Goal: Task Accomplishment & Management: Manage account settings

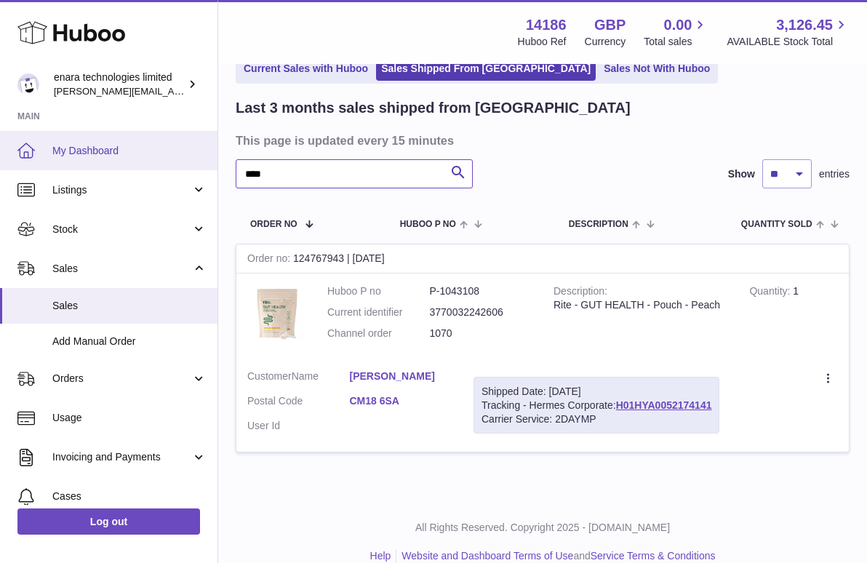
drag, startPoint x: 0, startPoint y: 0, endPoint x: 116, endPoint y: 151, distance: 190.5
click at [116, 151] on div "Huboo enara technologies limited Dee@enara.co Main My Dashboard Listings Not wi…" at bounding box center [433, 253] width 867 height 664
paste input "**********"
type input "**********"
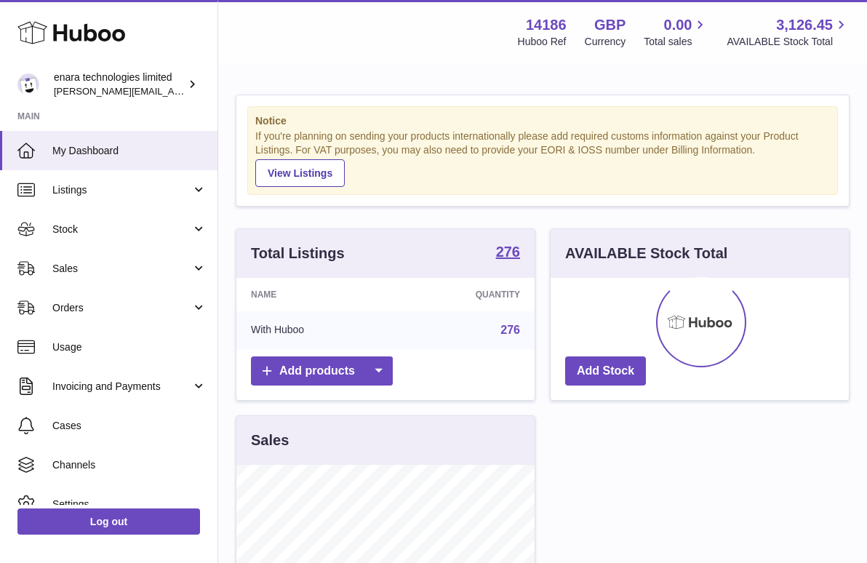
scroll to position [227, 298]
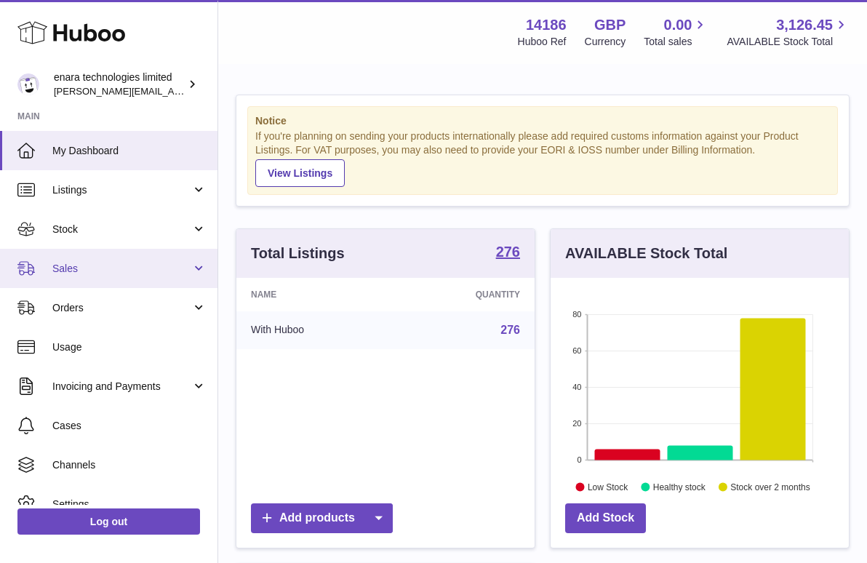
click at [151, 258] on link "Sales" at bounding box center [109, 268] width 218 height 39
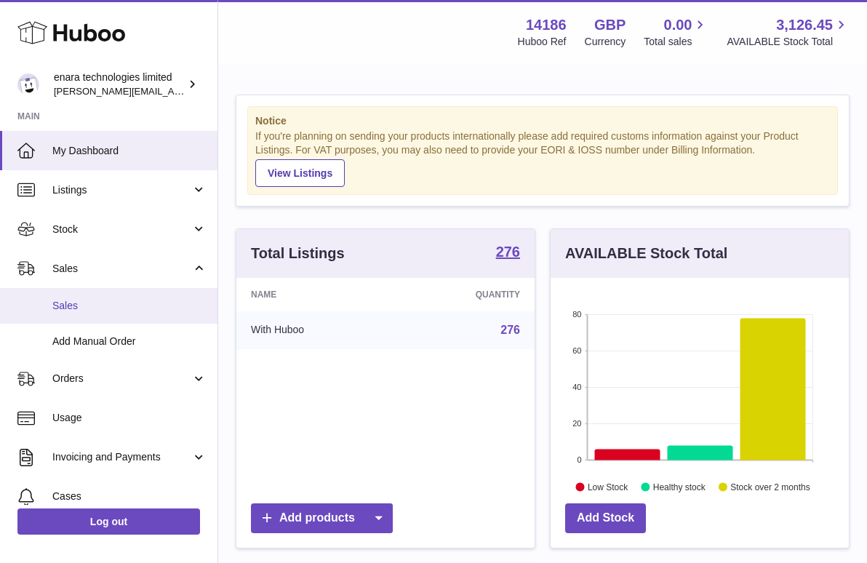
click at [134, 301] on span "Sales" at bounding box center [129, 306] width 154 height 14
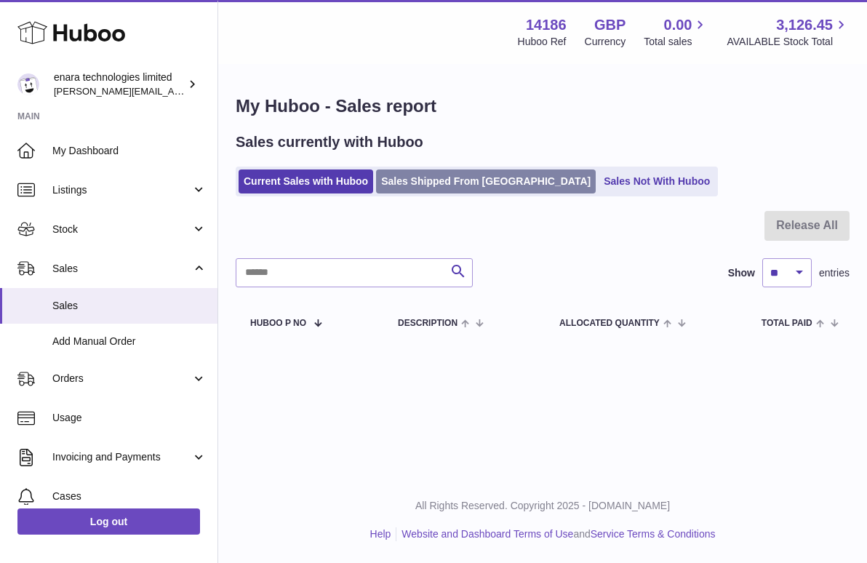
click at [449, 190] on link "Sales Shipped From [GEOGRAPHIC_DATA]" at bounding box center [486, 182] width 220 height 24
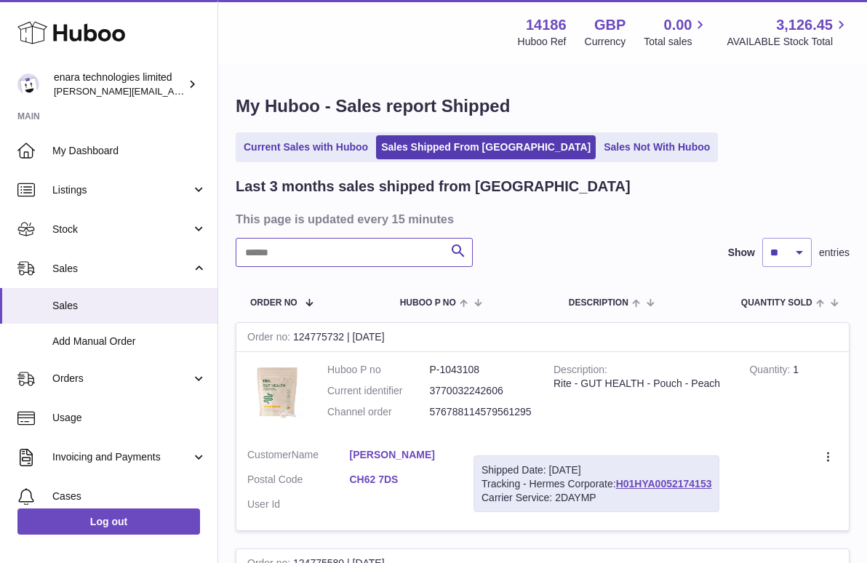
click at [372, 254] on input "text" at bounding box center [354, 252] width 237 height 29
paste input "**********"
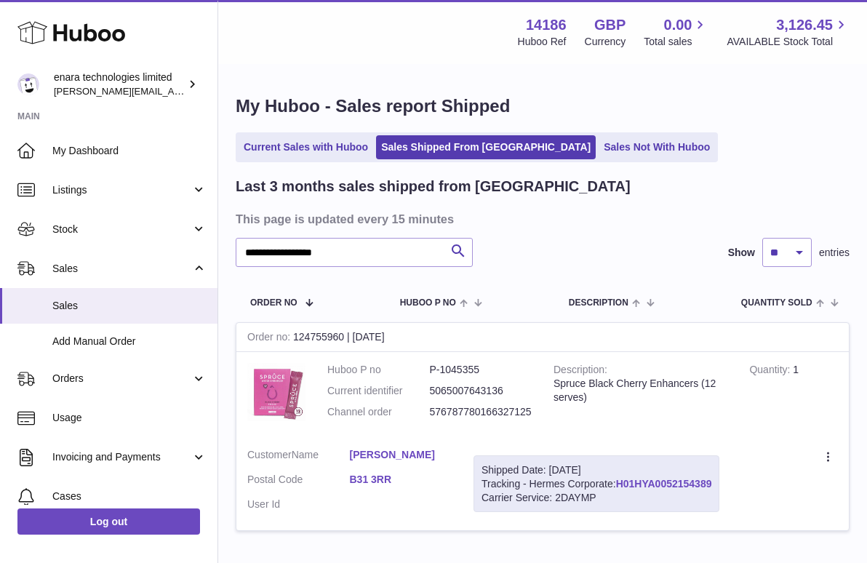
drag, startPoint x: 717, startPoint y: 477, endPoint x: 620, endPoint y: 477, distance: 97.5
click at [620, 477] on div "Shipped Date: 15th Sep 2025 Tracking - Hermes Corporate: H01HYA0052154389 Carri…" at bounding box center [597, 484] width 246 height 57
copy div "H01HYA0052154389"
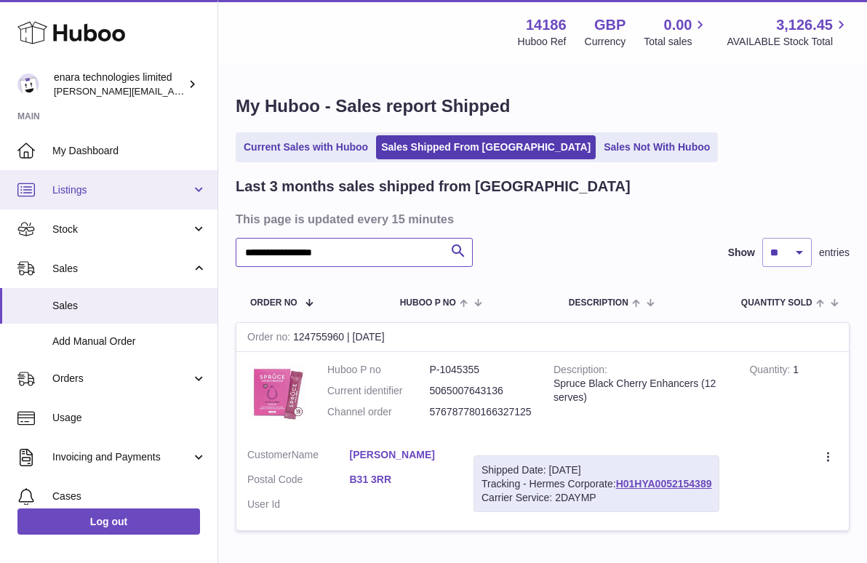
drag, startPoint x: 371, startPoint y: 251, endPoint x: 118, endPoint y: 204, distance: 257.5
click at [118, 204] on div "**********" at bounding box center [433, 332] width 867 height 664
paste input "text"
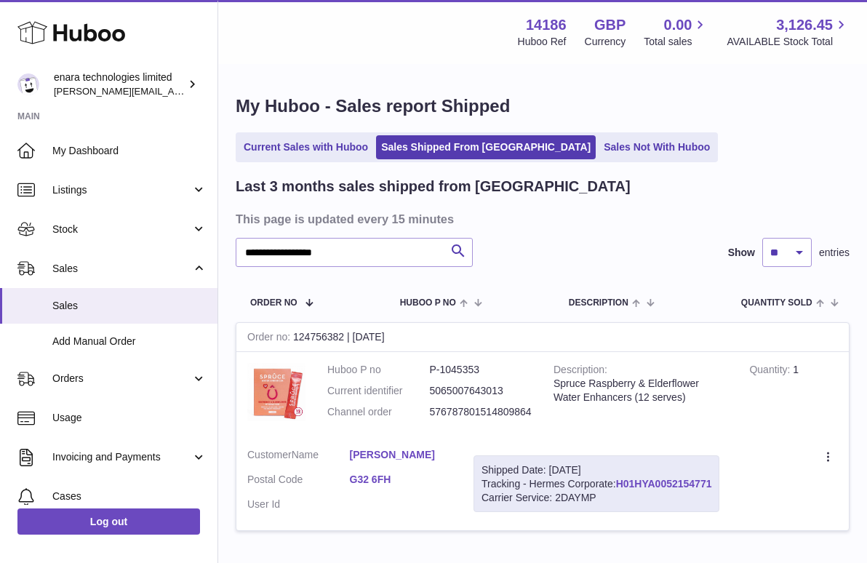
drag, startPoint x: 718, startPoint y: 480, endPoint x: 620, endPoint y: 483, distance: 98.3
click at [620, 483] on div "Shipped Date: 15th Sep 2025 Tracking - Hermes Corporate: H01HYA0052154771 Carri…" at bounding box center [597, 484] width 246 height 57
copy div "H01HYA0052154771"
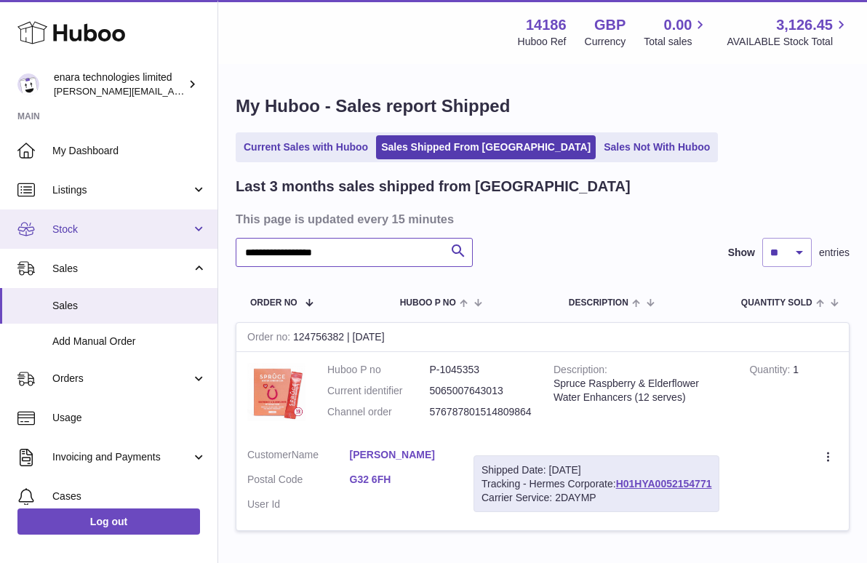
drag, startPoint x: 370, startPoint y: 254, endPoint x: 129, endPoint y: 227, distance: 243.1
click at [129, 227] on div "**********" at bounding box center [433, 332] width 867 height 664
paste input "text"
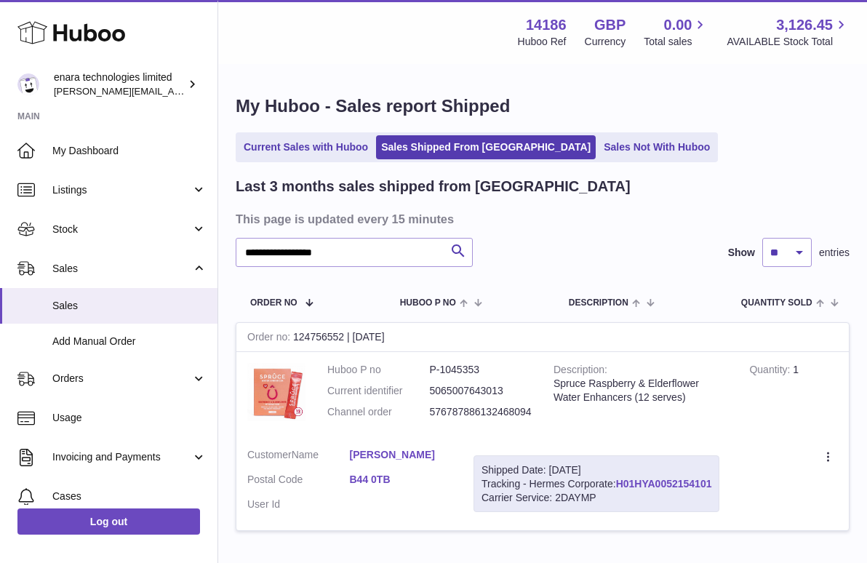
drag, startPoint x: 717, startPoint y: 478, endPoint x: 619, endPoint y: 480, distance: 98.3
click at [619, 480] on div "Shipped Date: 15th Sep 2025 Tracking - Hermes Corporate: H01HYA0052154101 Carri…" at bounding box center [597, 484] width 246 height 57
copy div "H01HYA0052154101"
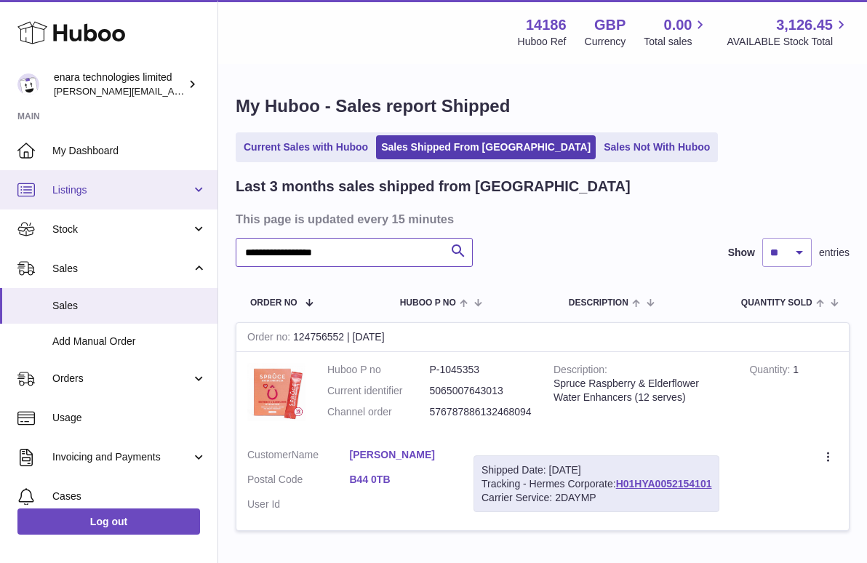
drag, startPoint x: 387, startPoint y: 258, endPoint x: 41, endPoint y: 170, distance: 356.7
click at [41, 170] on div "**********" at bounding box center [433, 332] width 867 height 664
paste input "text"
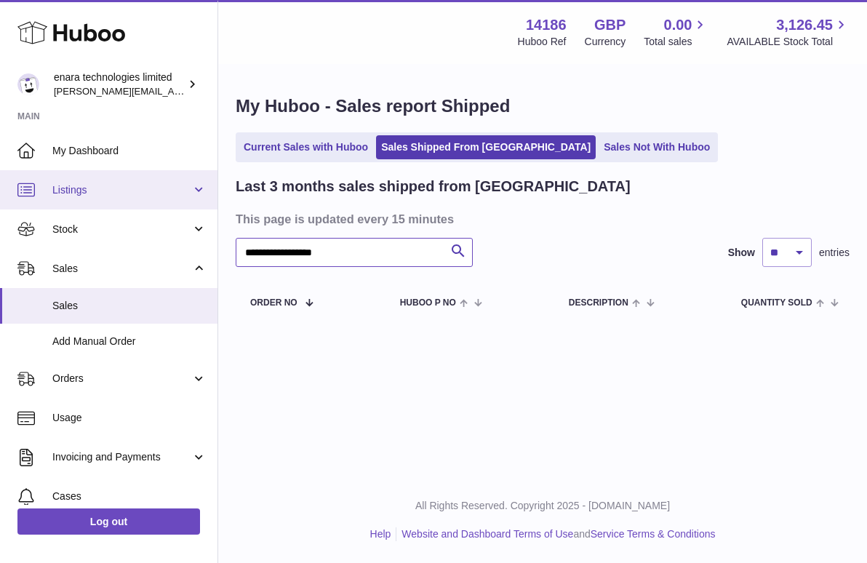
drag, startPoint x: 372, startPoint y: 258, endPoint x: 89, endPoint y: 196, distance: 289.6
click at [89, 196] on div "**********" at bounding box center [433, 281] width 867 height 563
paste input "text"
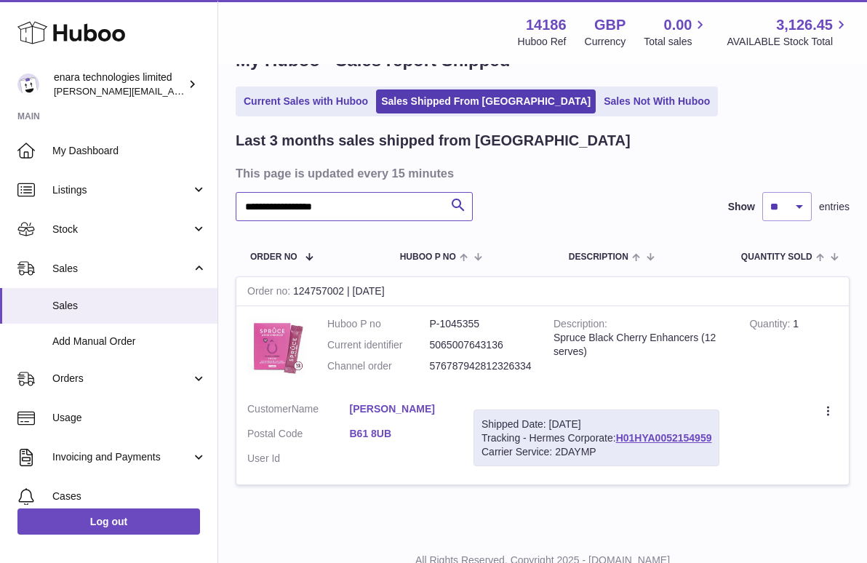
scroll to position [65, 0]
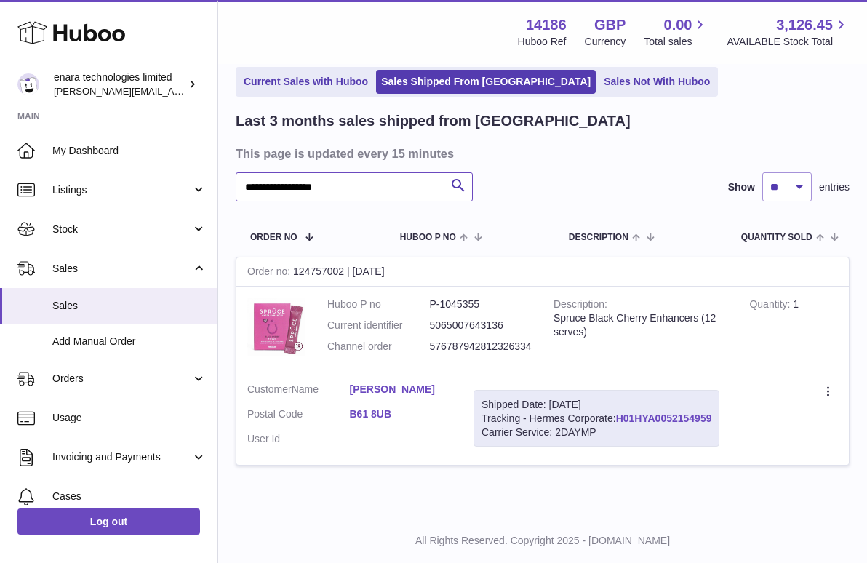
type input "**********"
drag, startPoint x: 715, startPoint y: 416, endPoint x: 619, endPoint y: 411, distance: 96.9
click at [619, 411] on div "Shipped Date: 15th Sep 2025 Tracking - Hermes Corporate: H01HYA0052154959 Carri…" at bounding box center [597, 418] width 246 height 57
copy div "H01HYA0052154959"
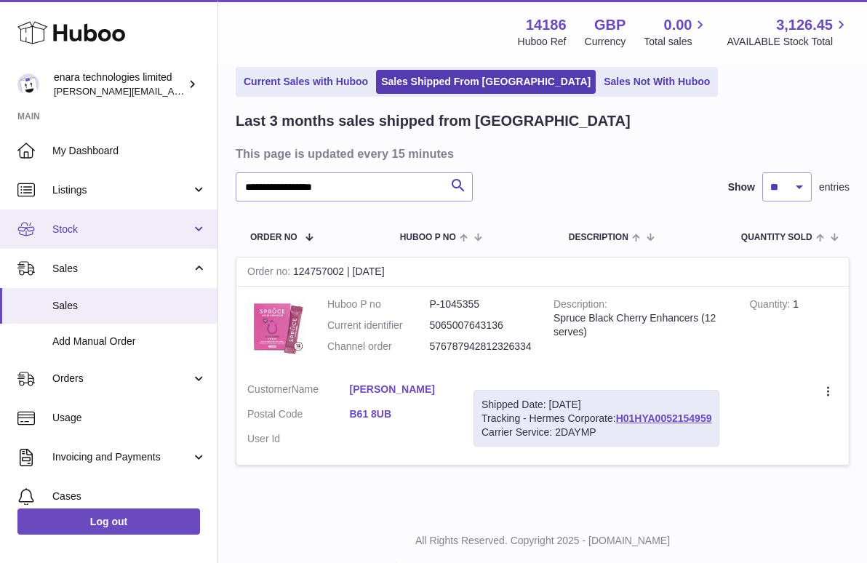
click at [147, 215] on link "Stock" at bounding box center [109, 229] width 218 height 39
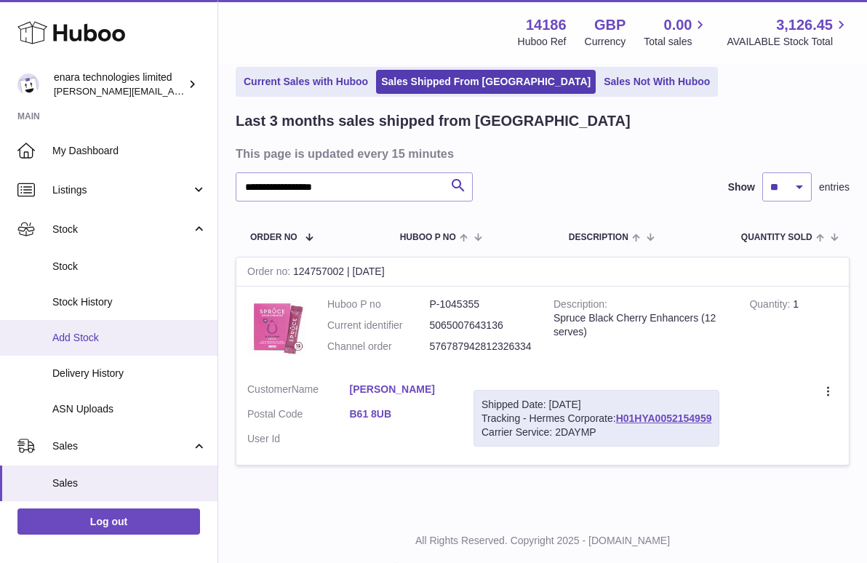
click at [140, 338] on span "Add Stock" at bounding box center [129, 338] width 154 height 14
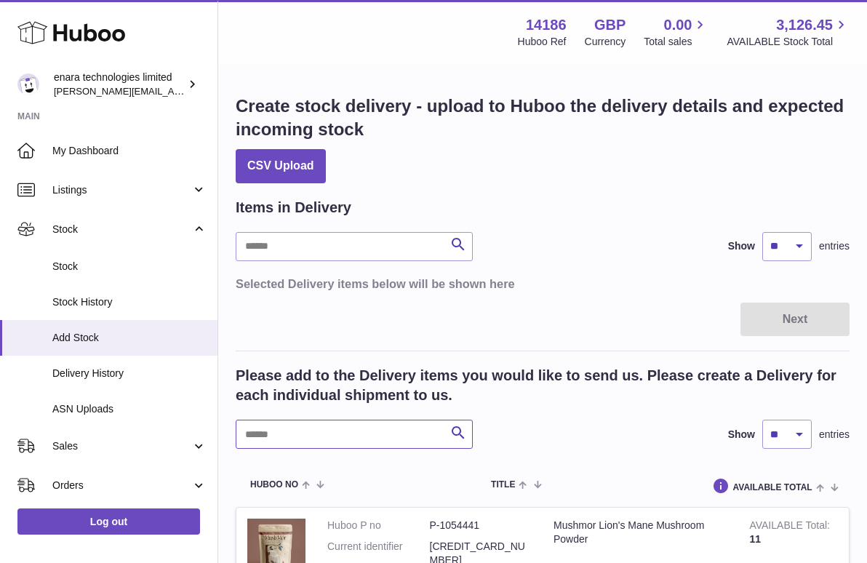
click at [419, 423] on input "text" at bounding box center [354, 434] width 237 height 29
type input "******"
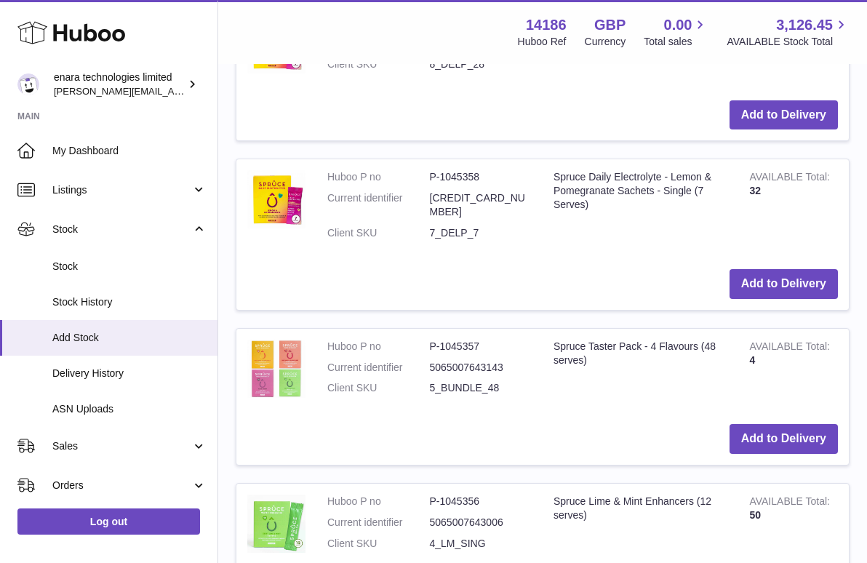
scroll to position [512, 0]
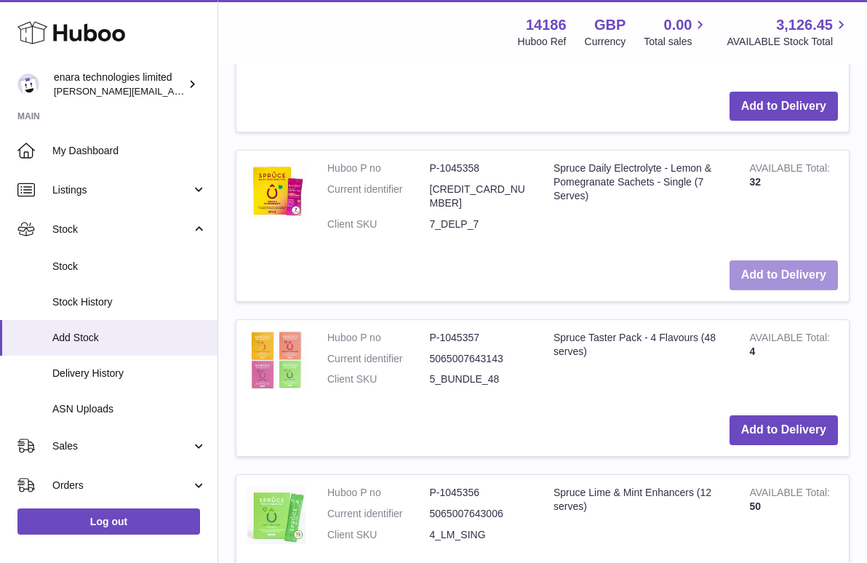
click at [790, 261] on button "Add to Delivery" at bounding box center [784, 276] width 108 height 30
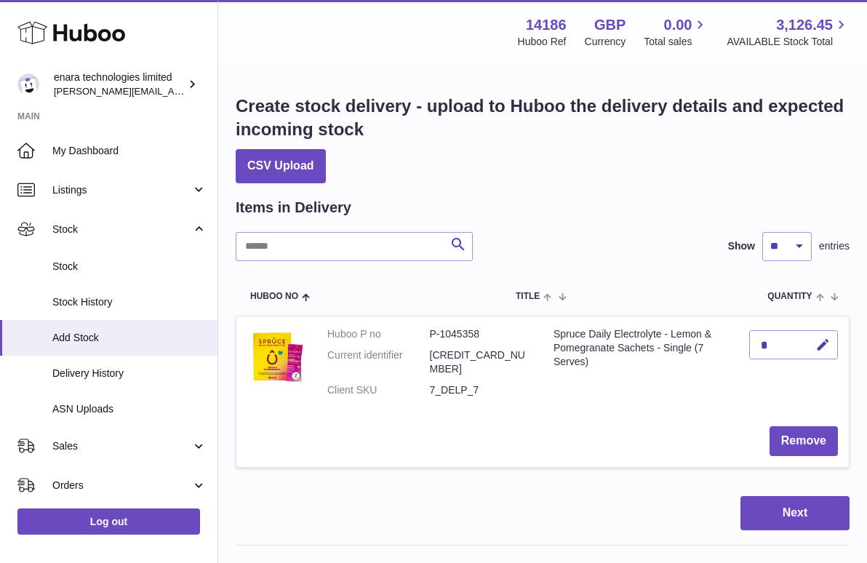
scroll to position [0, 0]
click at [826, 341] on icon "button" at bounding box center [823, 345] width 15 height 15
type input "**"
click at [827, 338] on icon "submit" at bounding box center [823, 344] width 13 height 13
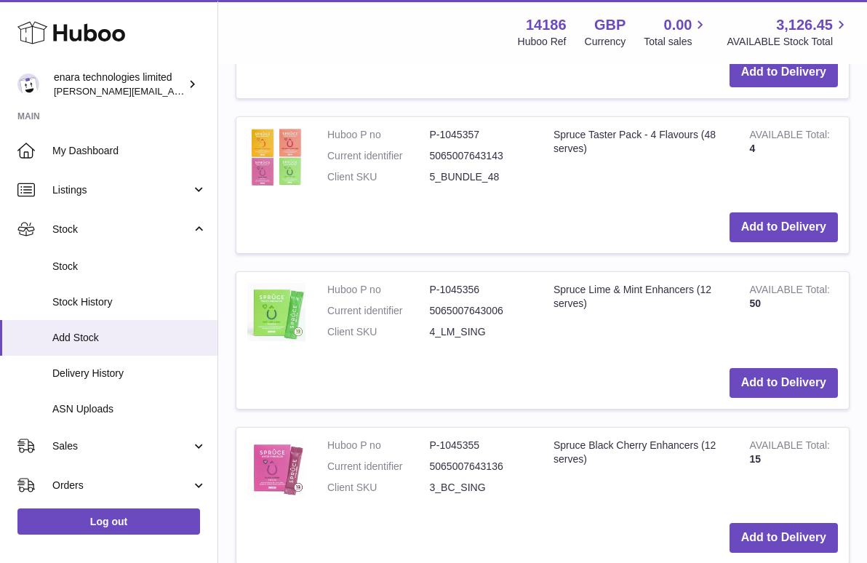
scroll to position [923, 0]
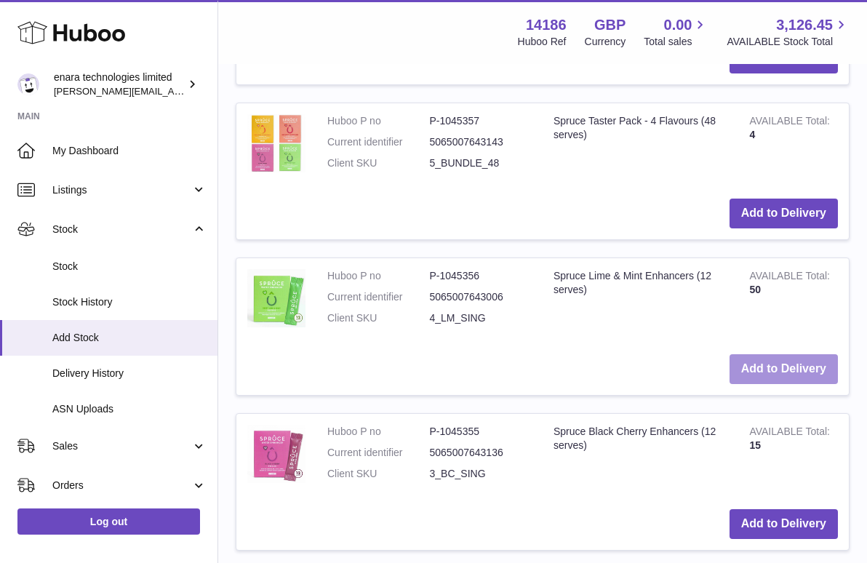
click at [811, 354] on button "Add to Delivery" at bounding box center [784, 369] width 108 height 30
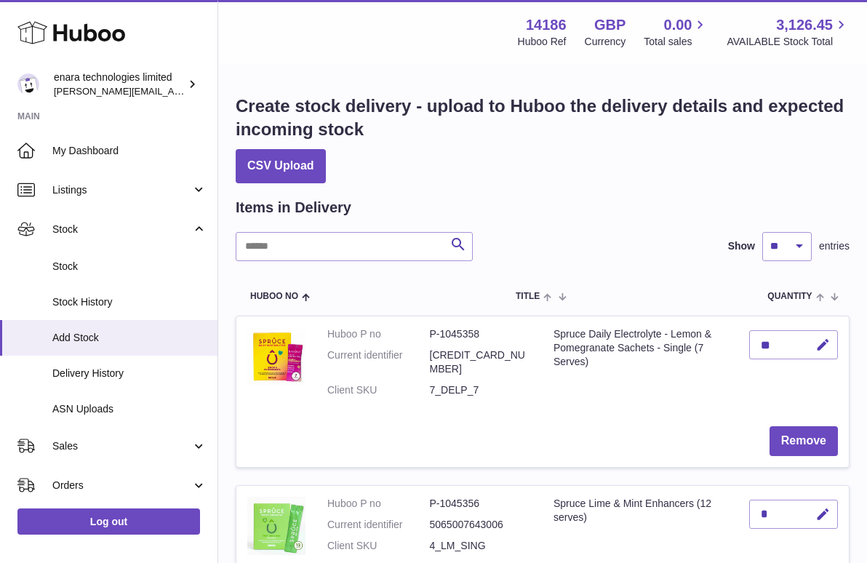
scroll to position [0, 0]
click at [824, 507] on icon "button" at bounding box center [823, 514] width 15 height 15
type input "**"
click at [828, 508] on icon "submit" at bounding box center [823, 514] width 13 height 13
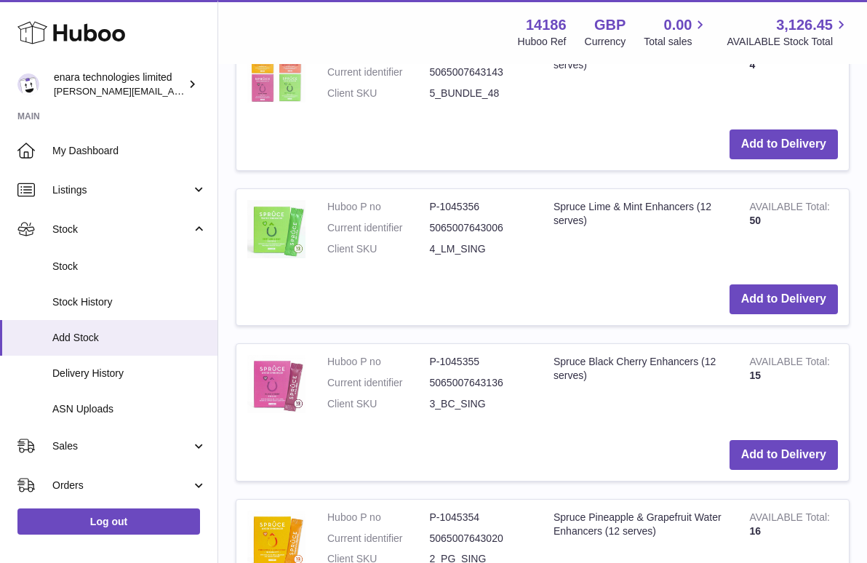
scroll to position [1156, 0]
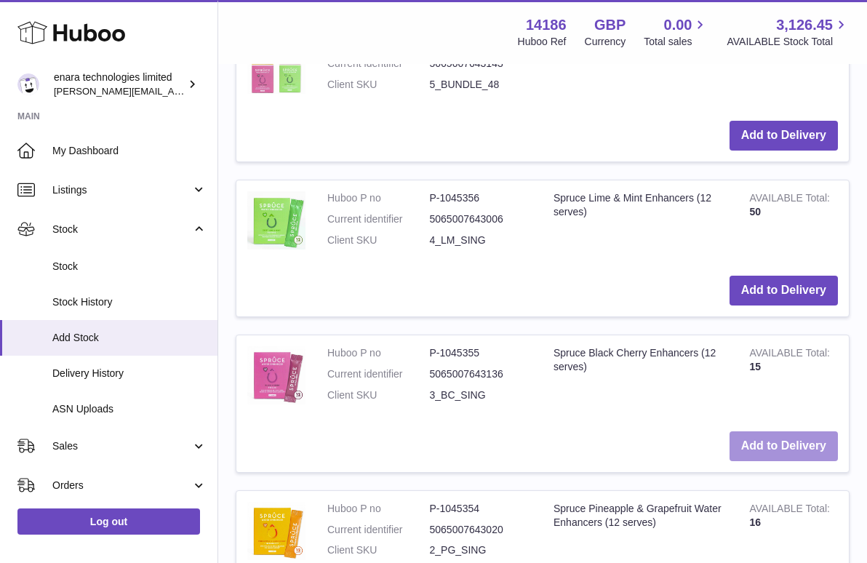
click at [802, 432] on button "Add to Delivery" at bounding box center [784, 447] width 108 height 30
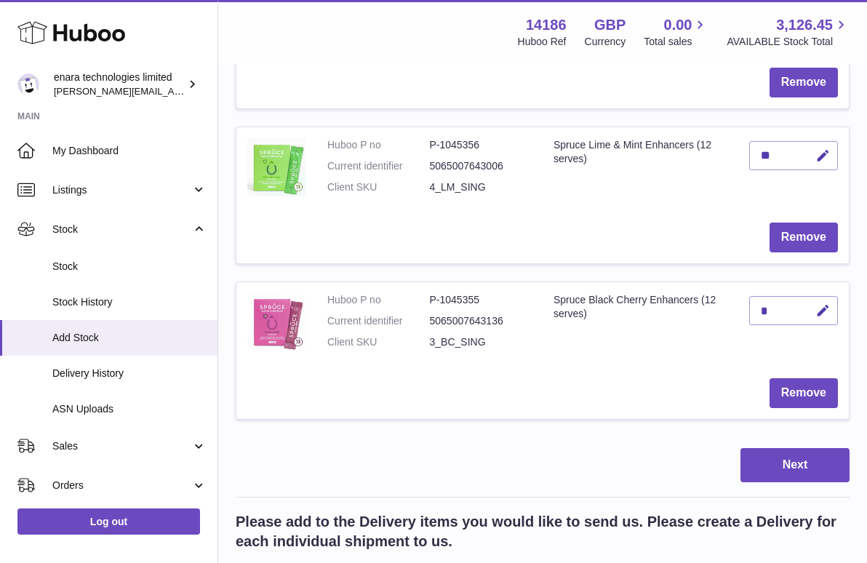
scroll to position [359, 0]
click at [830, 303] on icon "button" at bounding box center [823, 310] width 15 height 15
type input "***"
click at [825, 303] on icon "submit" at bounding box center [823, 309] width 13 height 13
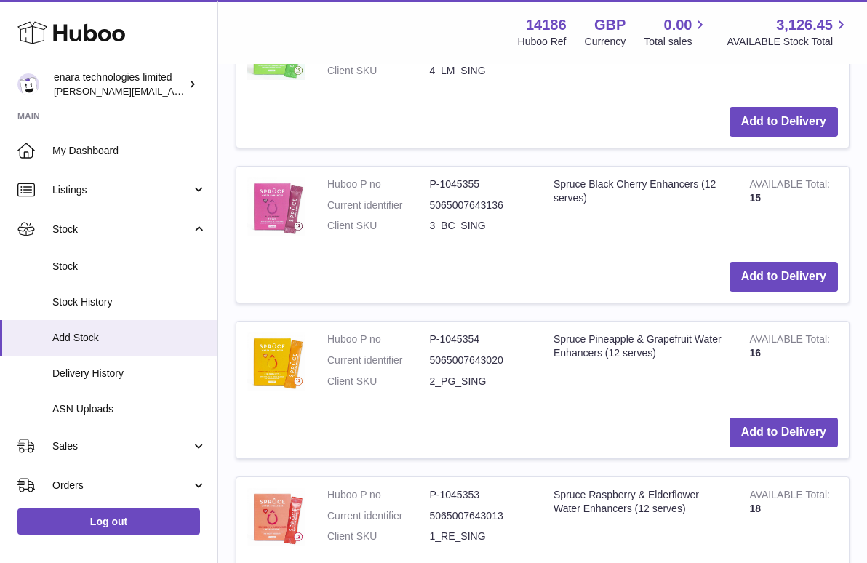
scroll to position [1549, 0]
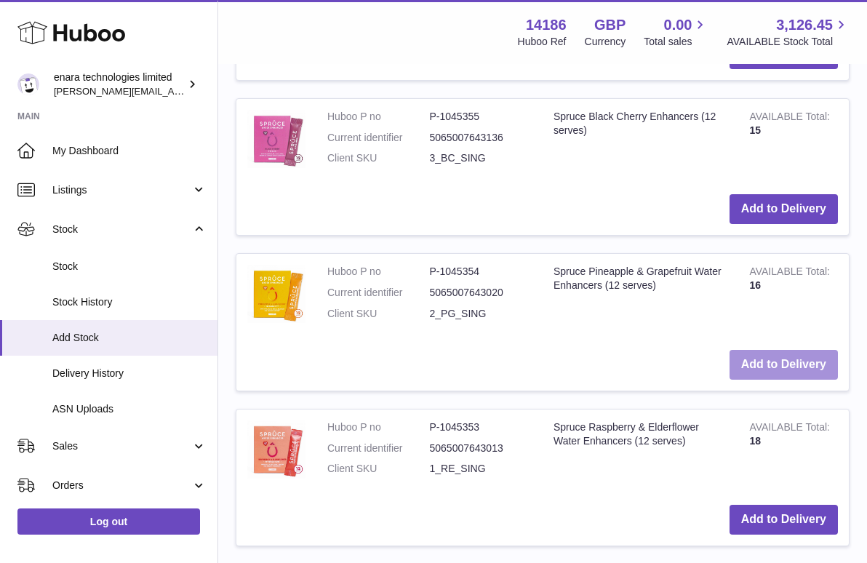
click at [790, 350] on button "Add to Delivery" at bounding box center [784, 365] width 108 height 30
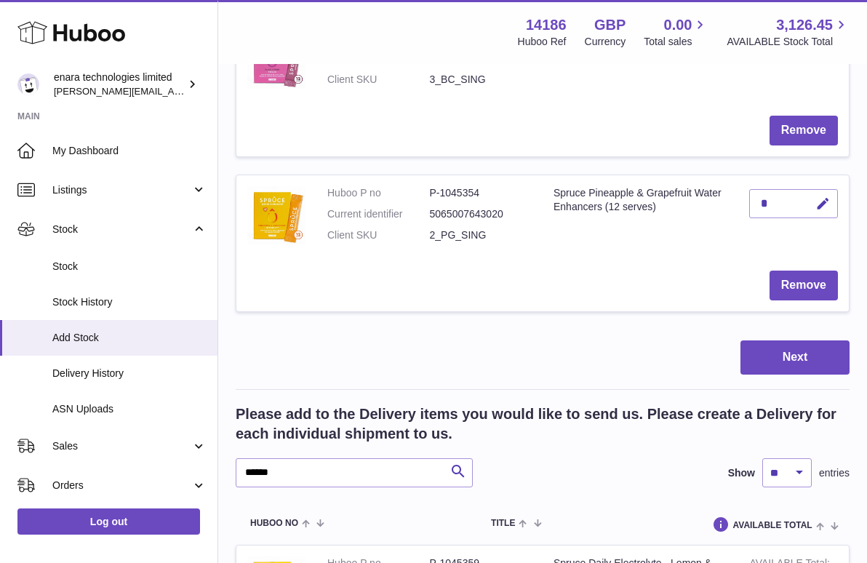
scroll to position [597, 0]
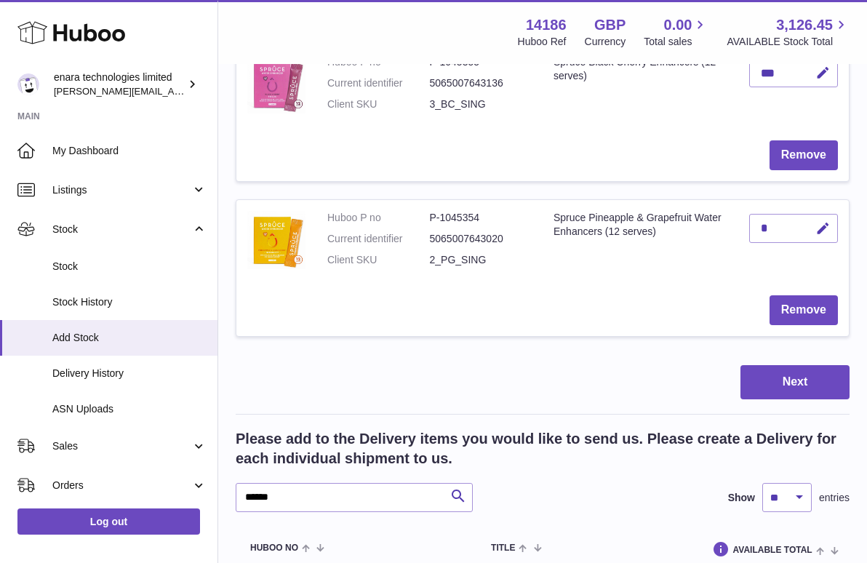
click at [786, 214] on div "*" at bounding box center [794, 228] width 89 height 29
click at [771, 214] on div "*" at bounding box center [794, 228] width 89 height 29
click at [824, 221] on icon "button" at bounding box center [823, 228] width 15 height 15
type input "***"
click at [824, 222] on icon "submit" at bounding box center [823, 228] width 13 height 13
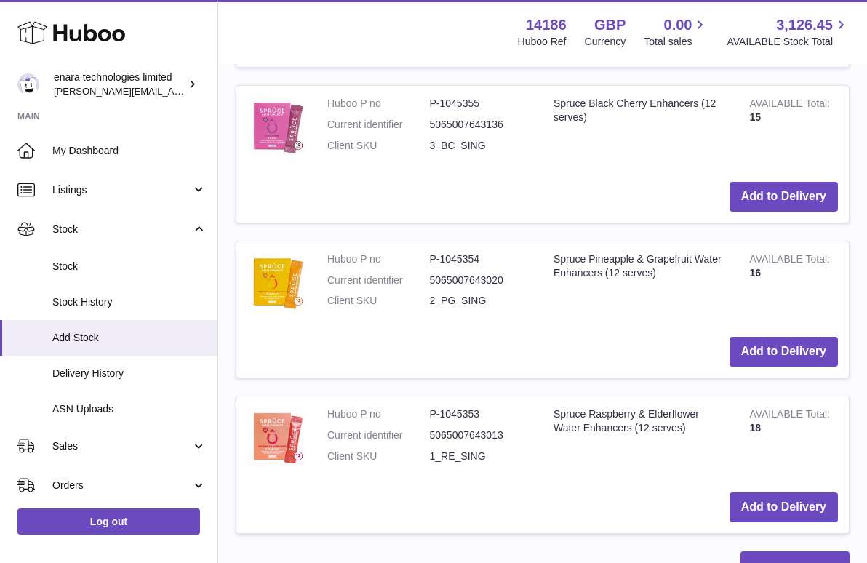
scroll to position [1736, 0]
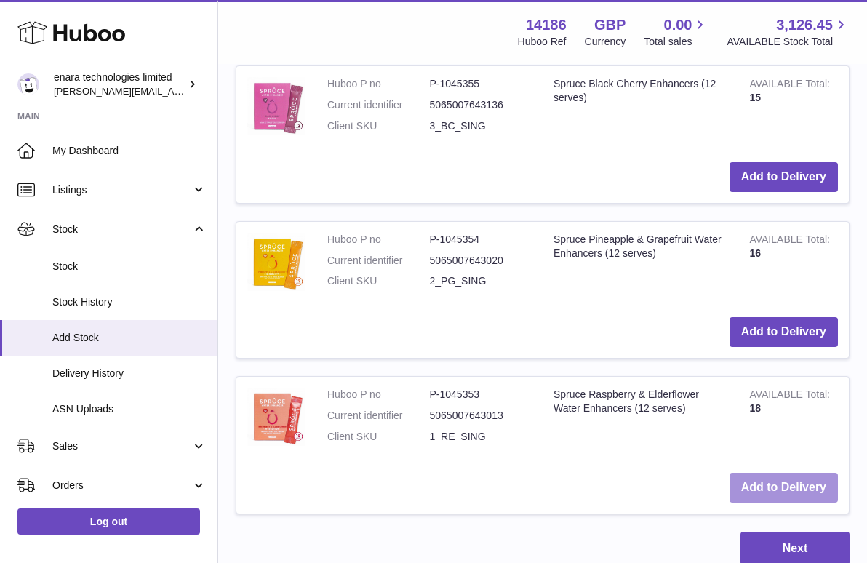
click at [779, 473] on button "Add to Delivery" at bounding box center [784, 488] width 108 height 30
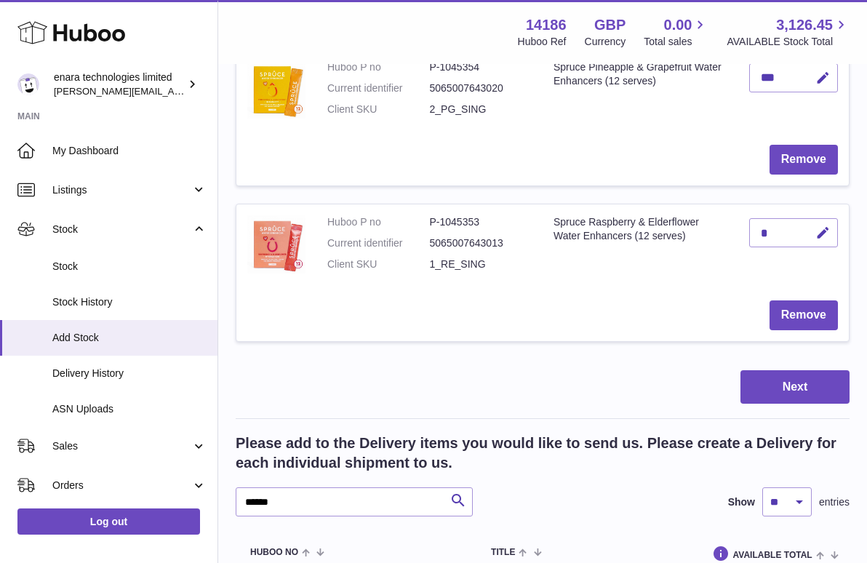
scroll to position [743, 0]
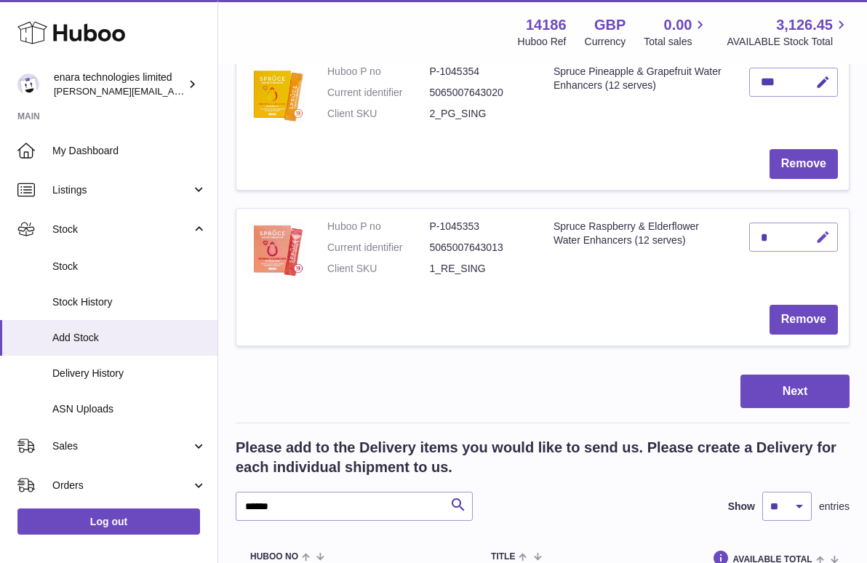
click at [825, 230] on icon "button" at bounding box center [823, 237] width 15 height 15
type input "**"
click at [827, 231] on icon "submit" at bounding box center [823, 237] width 13 height 13
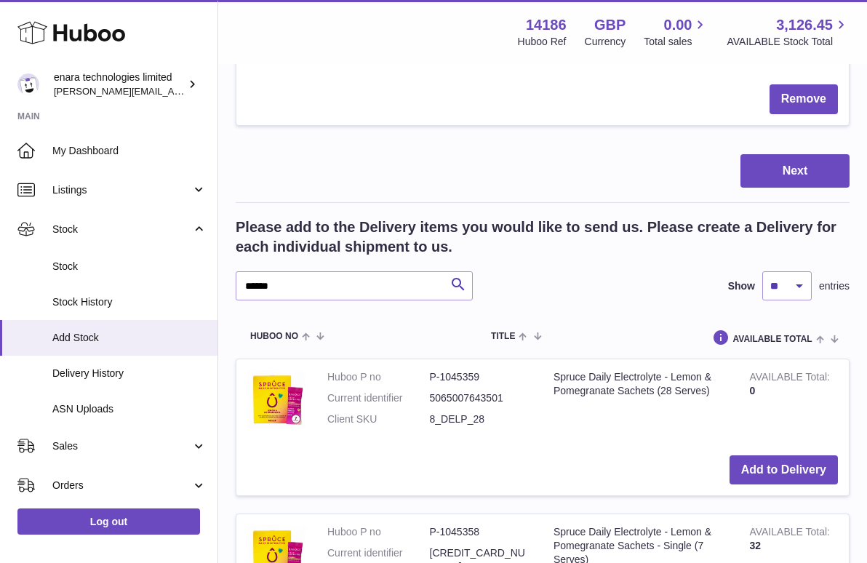
scroll to position [966, 0]
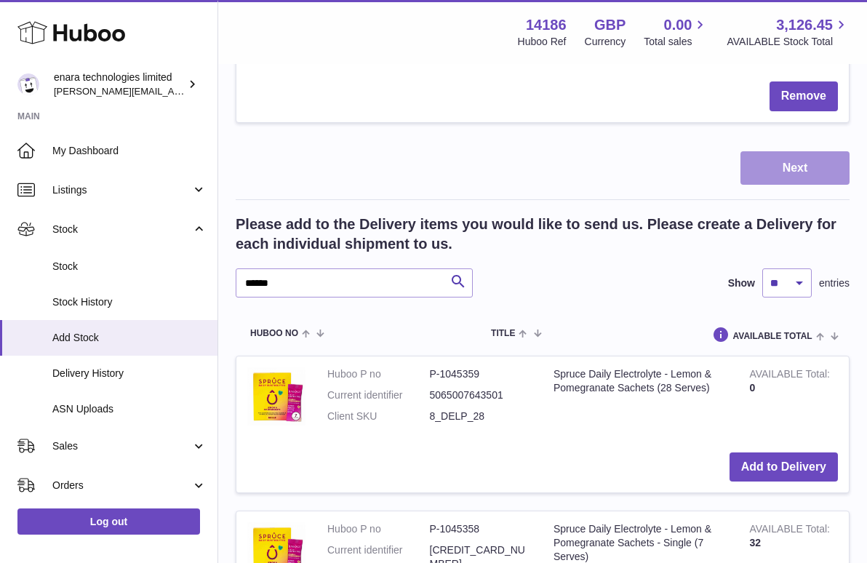
click at [796, 151] on button "Next" at bounding box center [795, 168] width 109 height 34
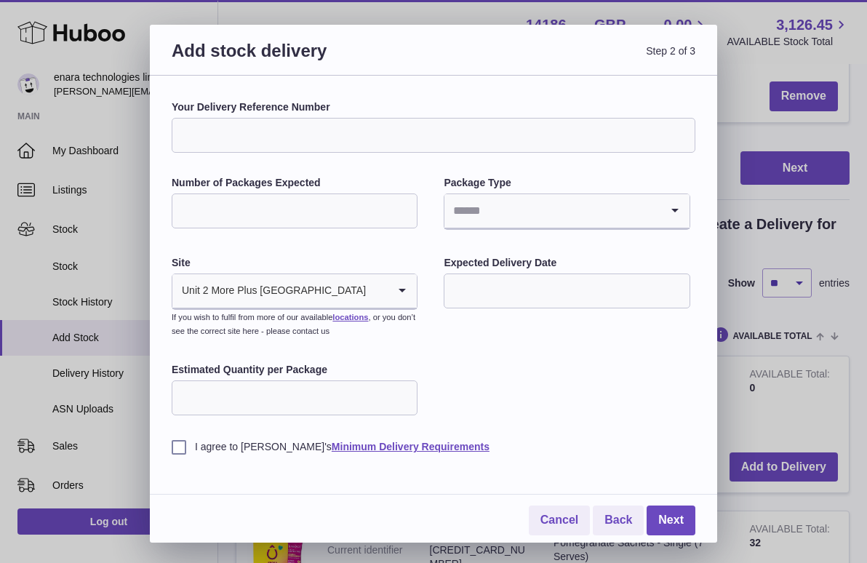
click at [351, 129] on input "Your Delivery Reference Number" at bounding box center [434, 135] width 524 height 35
type input "**********"
click at [405, 209] on input "*" at bounding box center [295, 211] width 246 height 35
type input "*"
click at [405, 209] on input "*" at bounding box center [295, 211] width 246 height 35
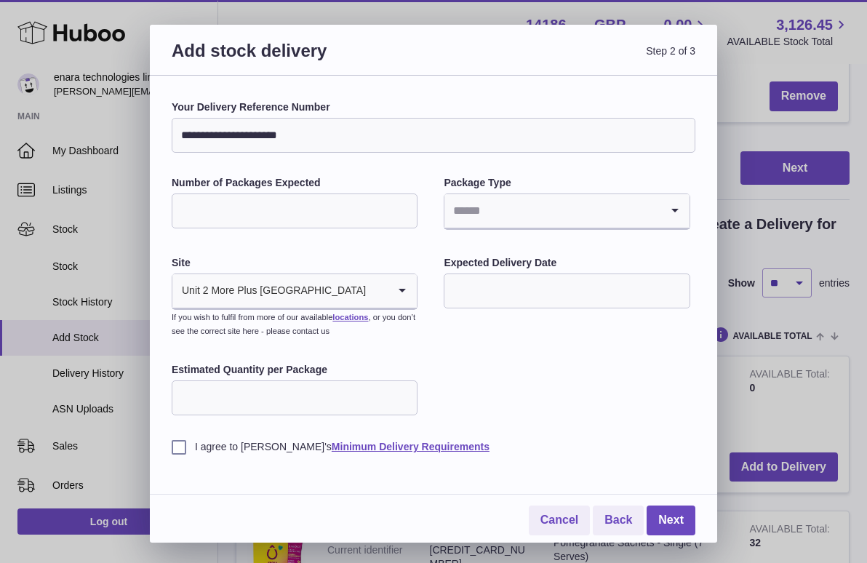
click at [676, 211] on icon "Search for option" at bounding box center [675, 210] width 29 height 33
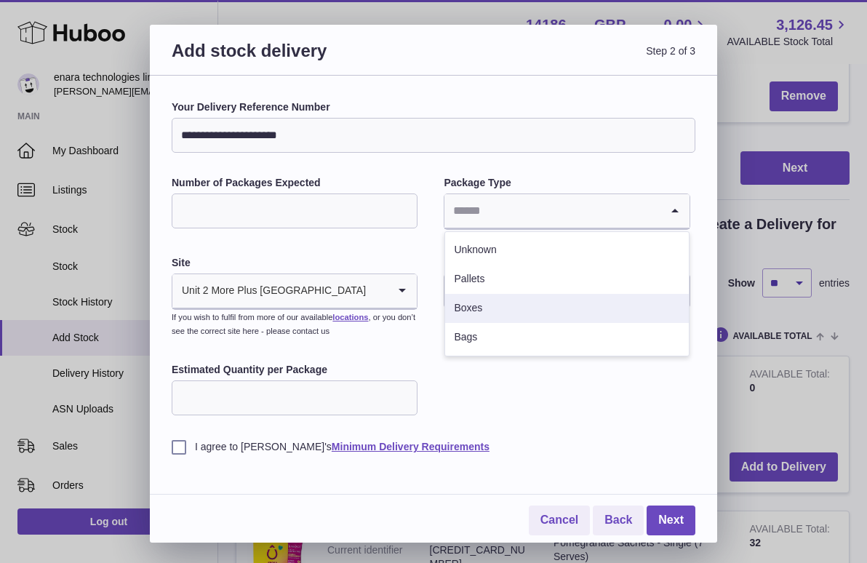
click at [535, 312] on li "Boxes" at bounding box center [566, 308] width 243 height 29
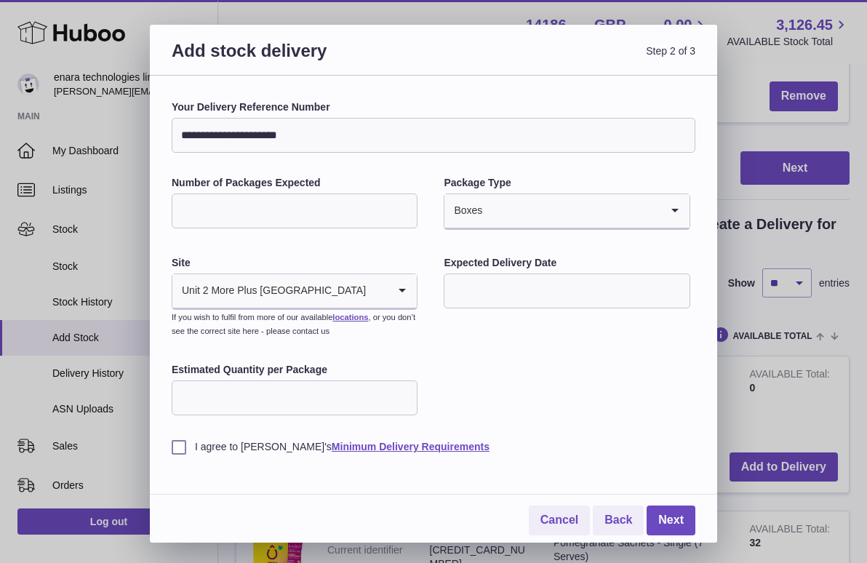
click at [352, 395] on input "Estimated Quantity per Package" at bounding box center [295, 398] width 246 height 35
type input "*"
type input "***"
click at [178, 442] on label "I agree to Huboo's Minimum Delivery Requirements" at bounding box center [434, 447] width 524 height 14
click at [683, 514] on link "Next" at bounding box center [671, 521] width 49 height 30
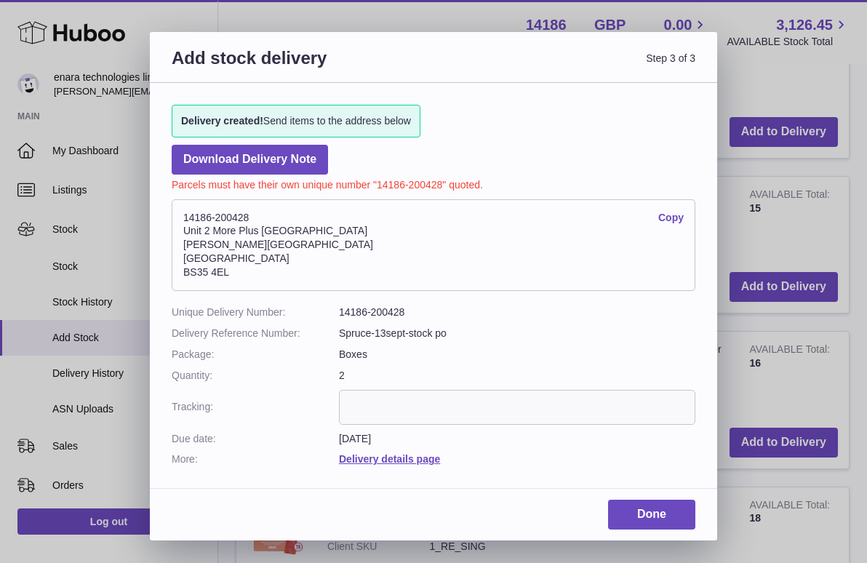
click at [670, 217] on link "Copy" at bounding box center [671, 218] width 25 height 14
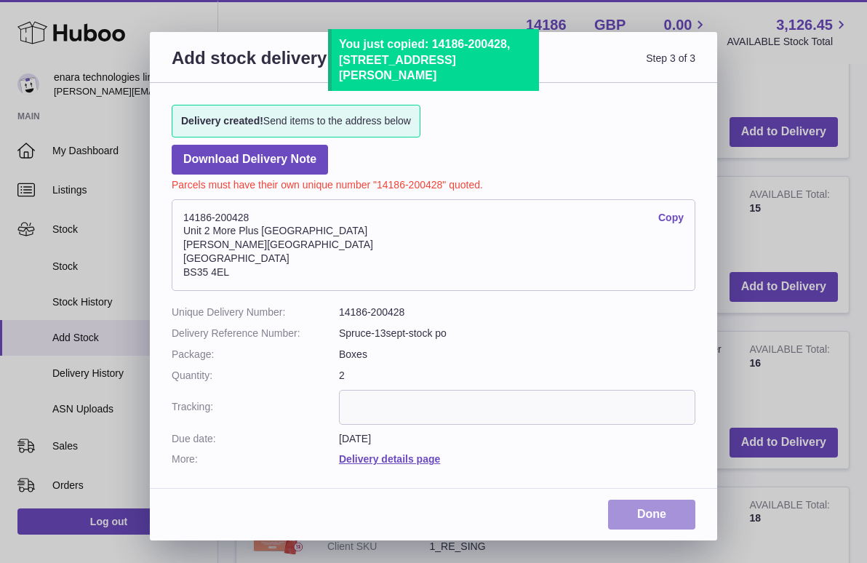
click at [664, 509] on link "Done" at bounding box center [651, 515] width 87 height 30
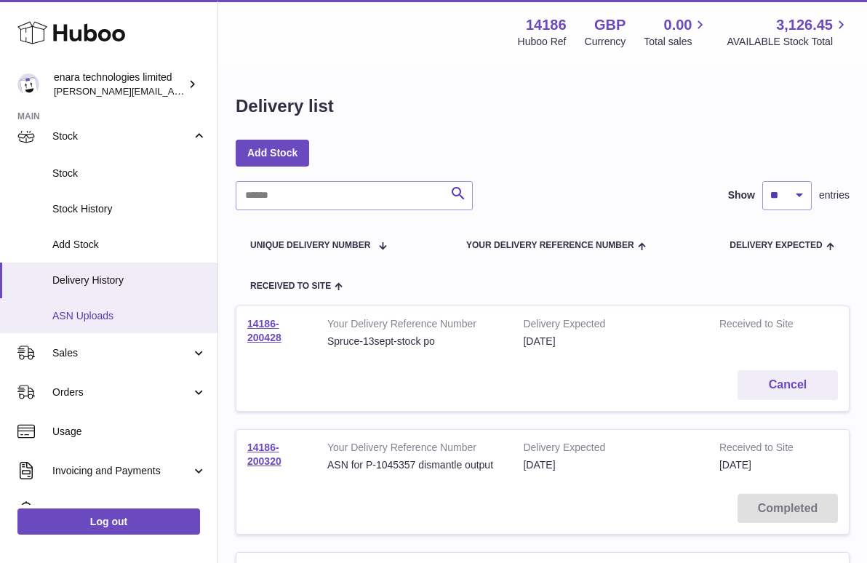
scroll to position [161, 0]
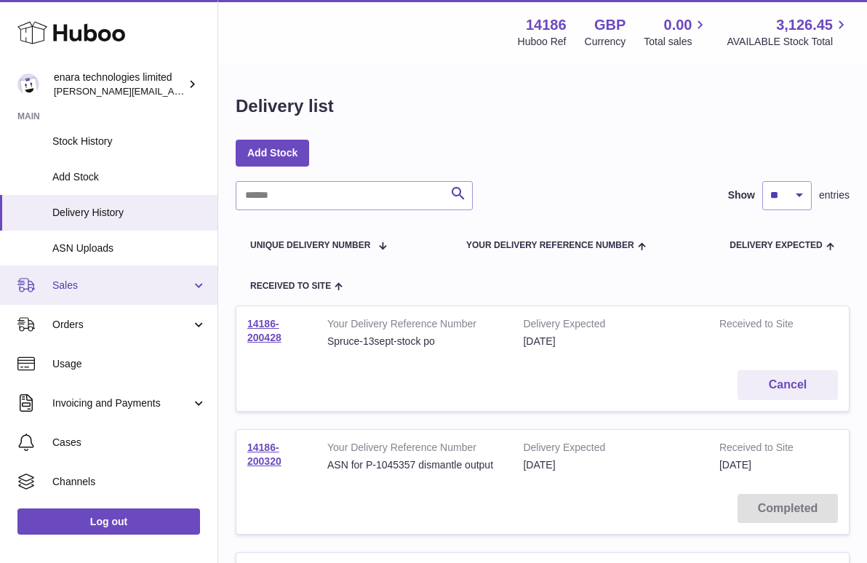
click at [118, 290] on link "Sales" at bounding box center [109, 285] width 218 height 39
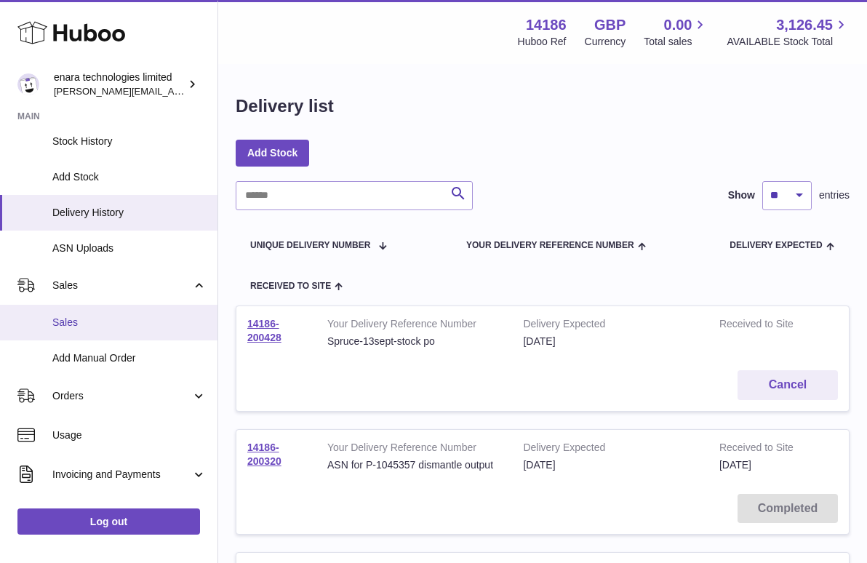
click at [118, 316] on span "Sales" at bounding box center [129, 323] width 154 height 14
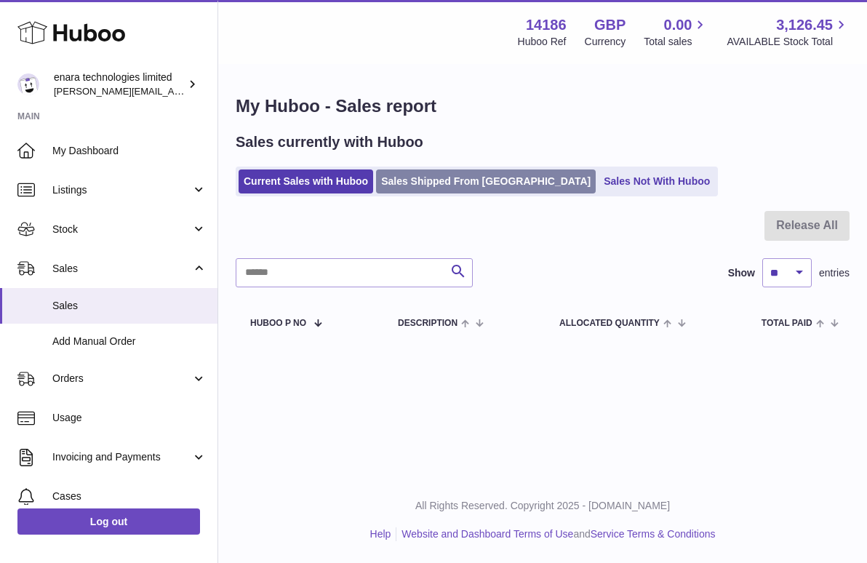
click at [443, 181] on link "Sales Shipped From [GEOGRAPHIC_DATA]" at bounding box center [486, 182] width 220 height 24
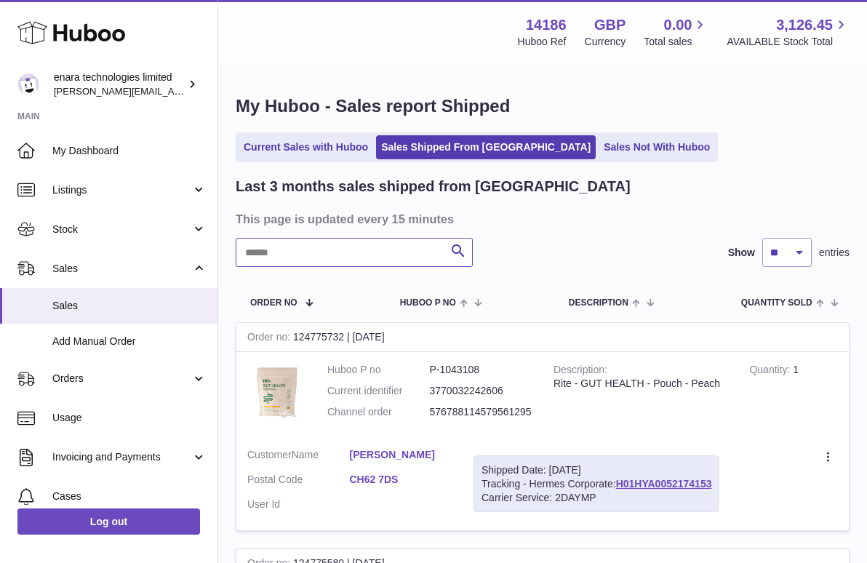
click at [431, 247] on input "text" at bounding box center [354, 252] width 237 height 29
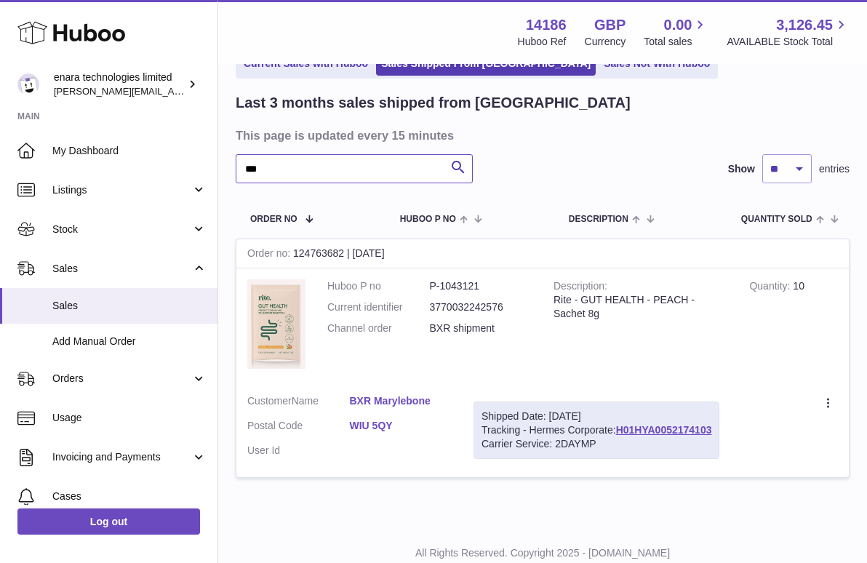
scroll to position [87, 0]
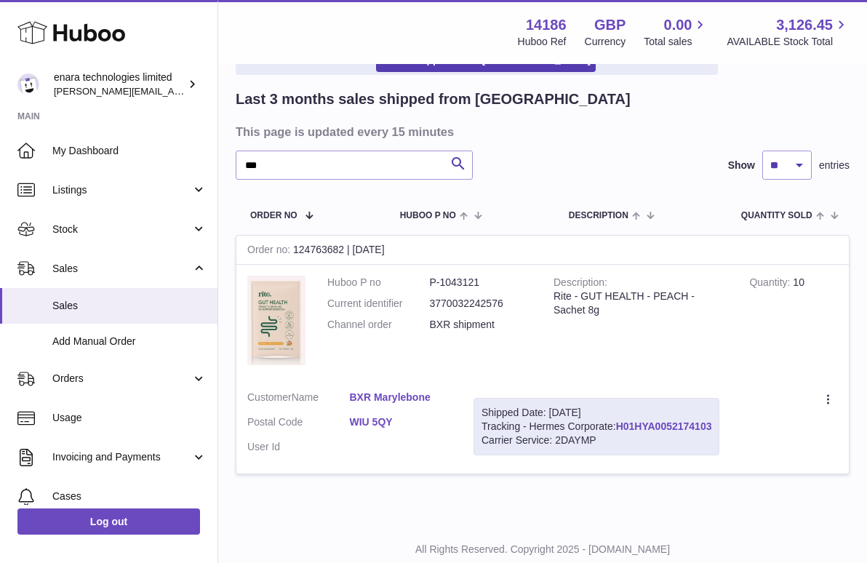
drag, startPoint x: 718, startPoint y: 423, endPoint x: 621, endPoint y: 426, distance: 96.9
click at [621, 426] on div "Shipped Date: [DATE] Tracking - Hermes Corporate: H01HYA0052174103 Carrier Serv…" at bounding box center [597, 426] width 246 height 57
copy div "H01HYA0052174103"
drag, startPoint x: 370, startPoint y: 169, endPoint x: 98, endPoint y: 108, distance: 278.8
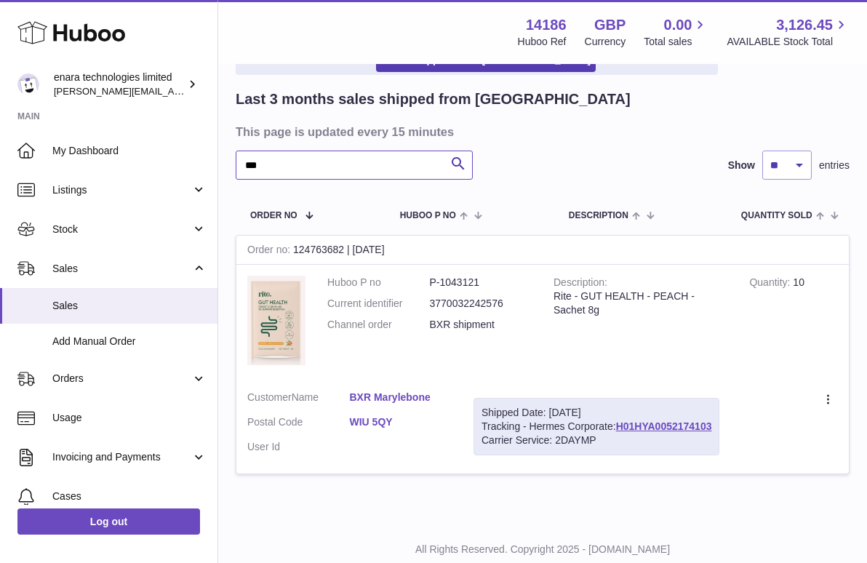
click at [99, 108] on div "Huboo enara technologies limited [EMAIL_ADDRESS][DOMAIN_NAME] Main My Dashboard…" at bounding box center [433, 260] width 867 height 694
paste input "**********"
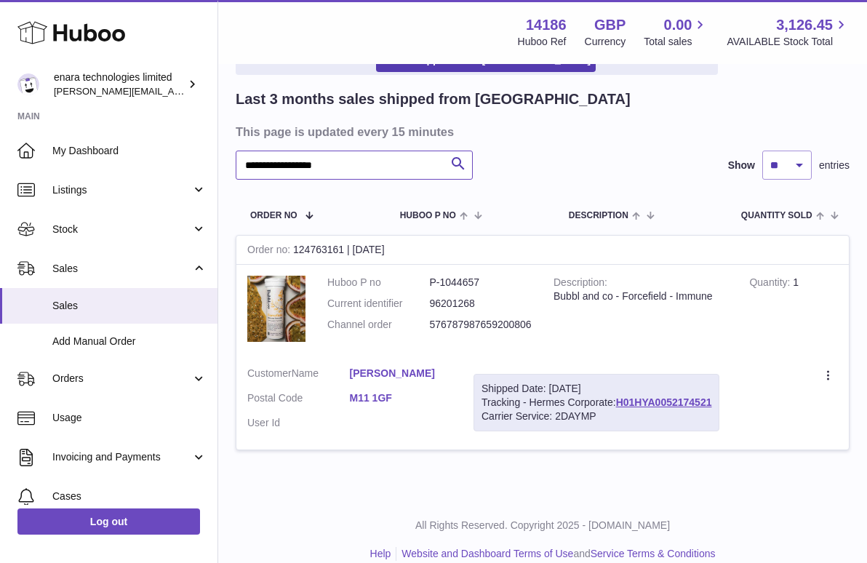
type input "**********"
drag, startPoint x: 717, startPoint y: 396, endPoint x: 618, endPoint y: 405, distance: 99.4
click at [618, 405] on div "Shipped Date: [DATE] Tracking - Hermes Corporate: H01HYA0052174521 Carrier Serv…" at bounding box center [597, 402] width 246 height 57
drag, startPoint x: 715, startPoint y: 399, endPoint x: 619, endPoint y: 401, distance: 96.1
click at [619, 401] on div "Shipped Date: [DATE] Tracking - Hermes Corporate: H01HYA0052174521 Carrier Serv…" at bounding box center [597, 402] width 246 height 57
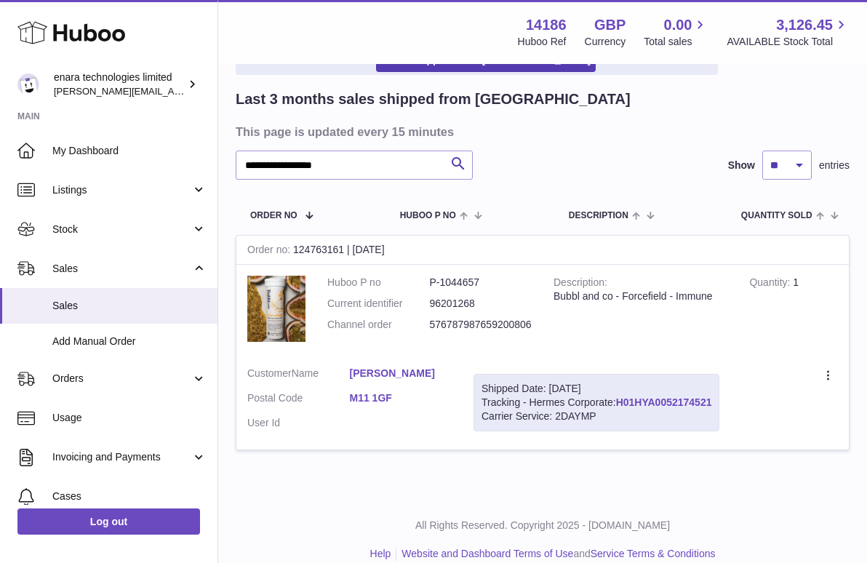
copy div "H01HYA0052174521"
